Goal: Register for event/course

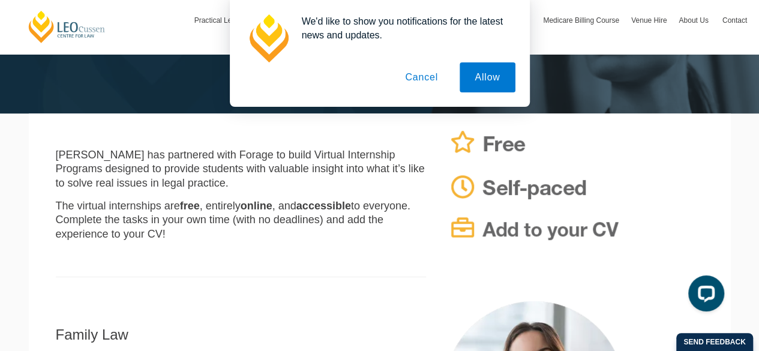
scroll to position [218, 0]
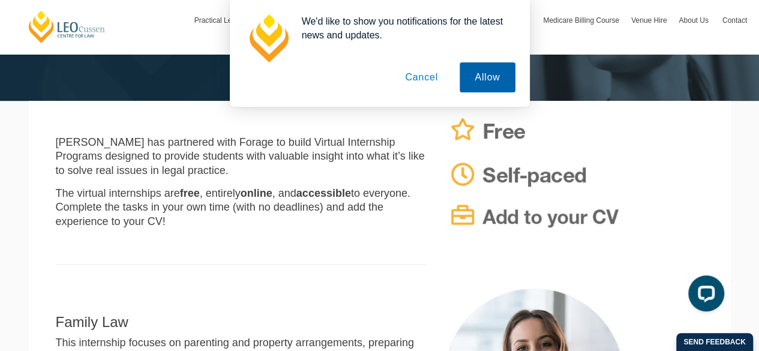
click at [479, 84] on button "Allow" at bounding box center [487, 77] width 55 height 30
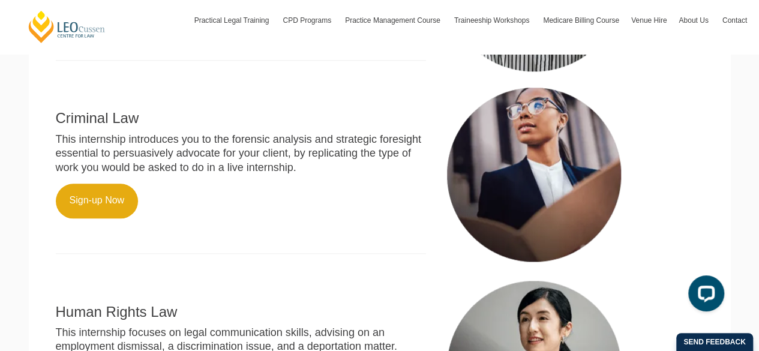
scroll to position [777, 0]
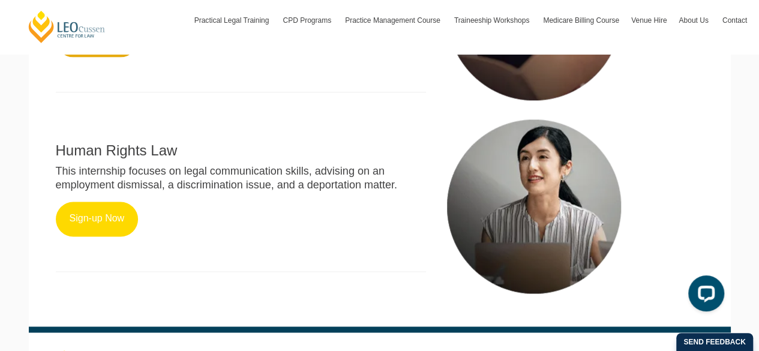
click at [108, 226] on link "Sign-up Now" at bounding box center [97, 219] width 83 height 35
